Goal: Check status: Check status

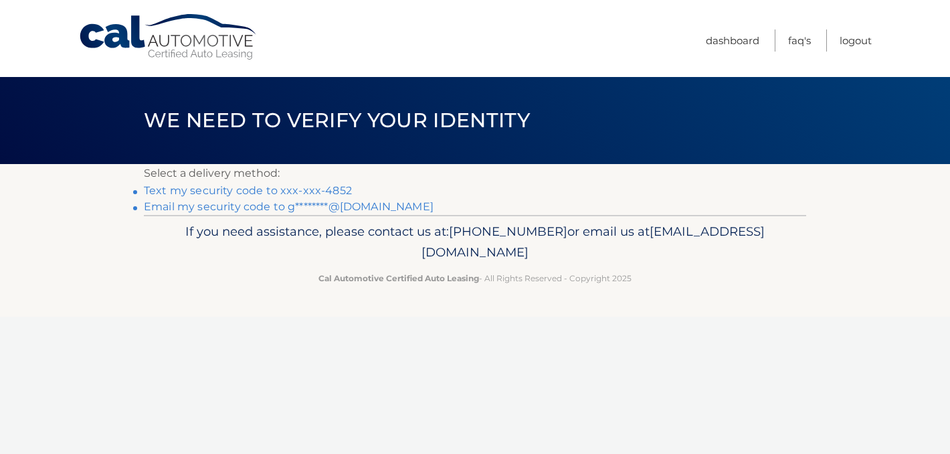
click at [221, 207] on link "Email my security code to g********@yahoo.com" at bounding box center [289, 206] width 290 height 13
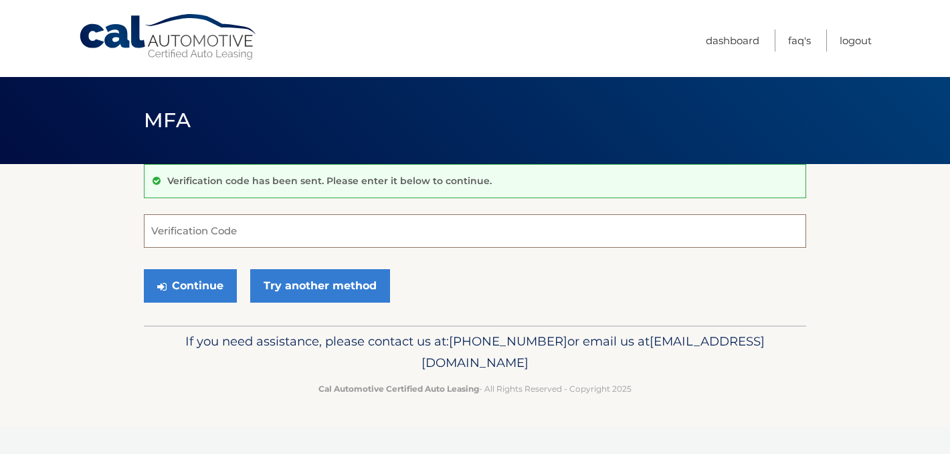
click at [201, 231] on input "Verification Code" at bounding box center [475, 230] width 662 height 33
type input "007347"
click at [144, 269] on button "Continue" at bounding box center [190, 285] width 93 height 33
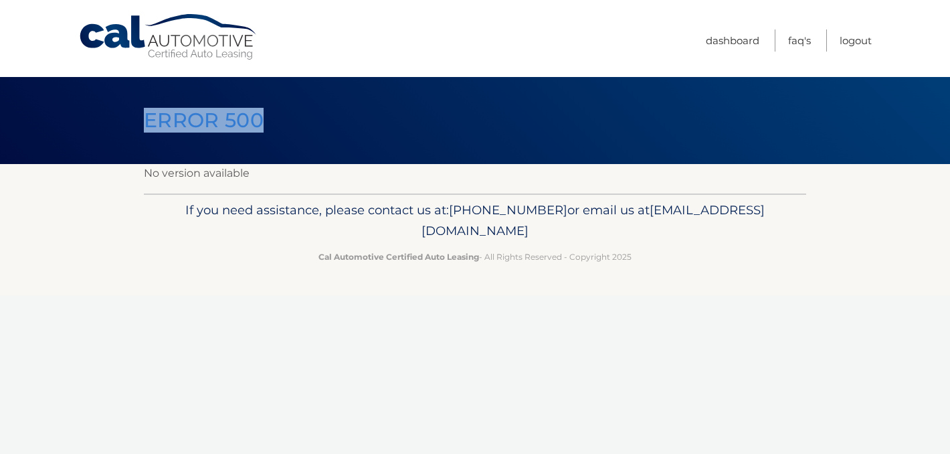
drag, startPoint x: 494, startPoint y: 114, endPoint x: 668, endPoint y: 60, distance: 181.7
click at [668, 60] on div "Cal Automotive Menu Dashboard FAQ's Logout ×" at bounding box center [475, 227] width 950 height 454
click at [728, 36] on link "Dashboard" at bounding box center [733, 40] width 54 height 22
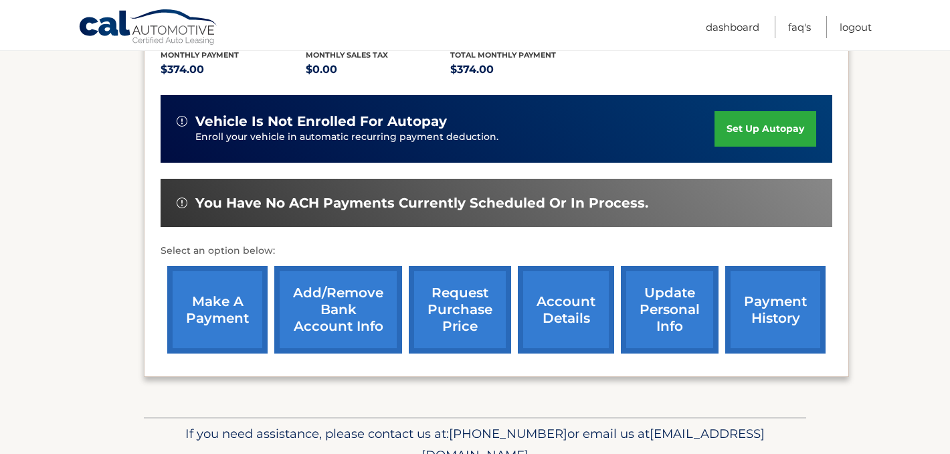
scroll to position [296, 0]
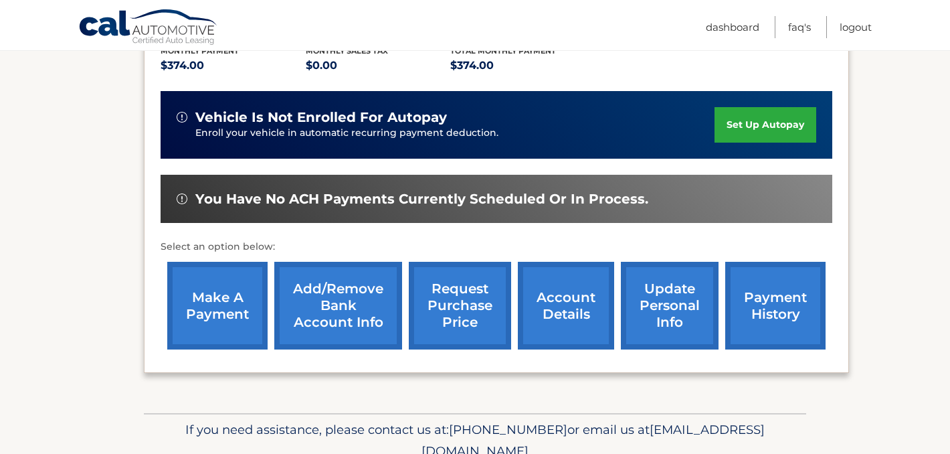
click at [458, 307] on link "request purchase price" at bounding box center [460, 306] width 102 height 88
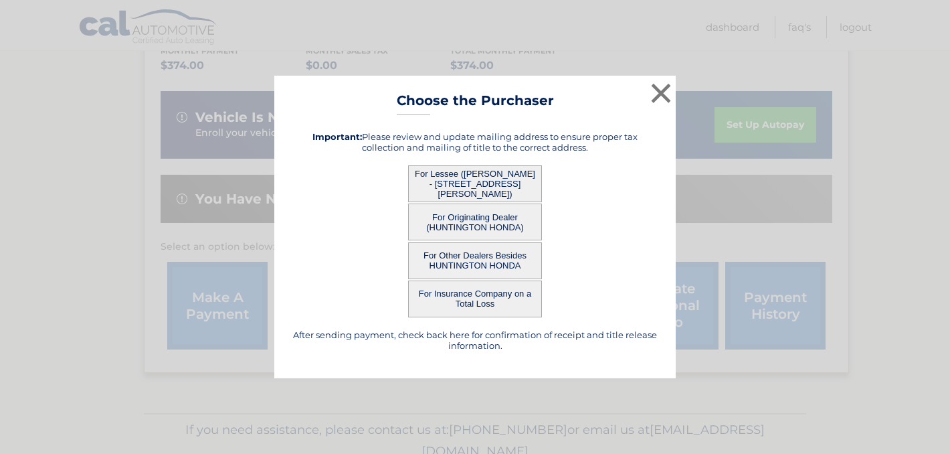
click at [458, 175] on button "For Lessee ([PERSON_NAME] - [STREET_ADDRESS][PERSON_NAME])" at bounding box center [475, 183] width 134 height 37
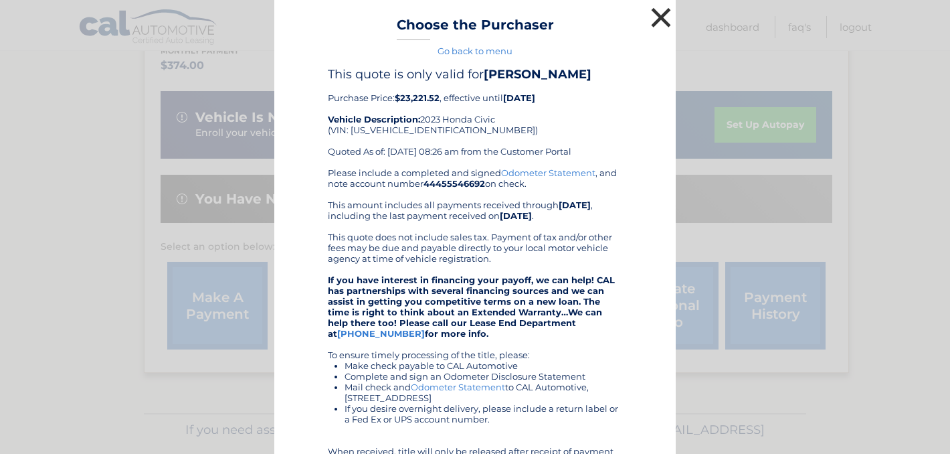
click at [661, 17] on button "×" at bounding box center [660, 17] width 27 height 27
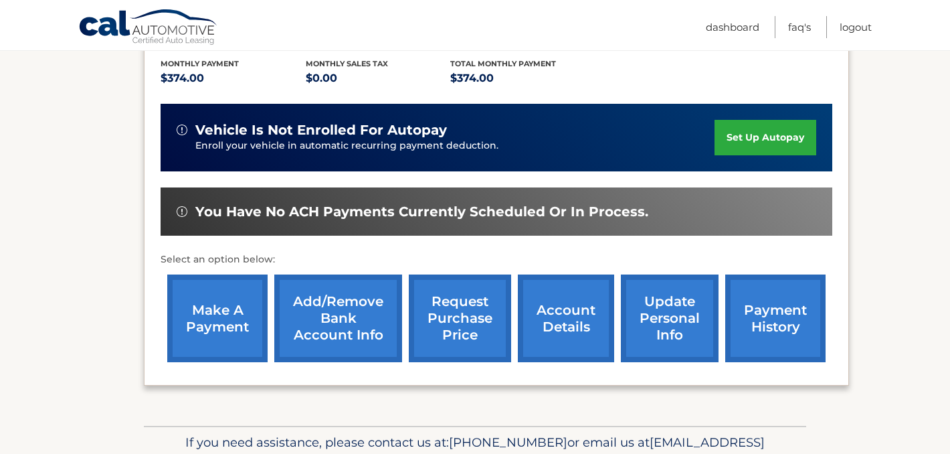
scroll to position [309, 0]
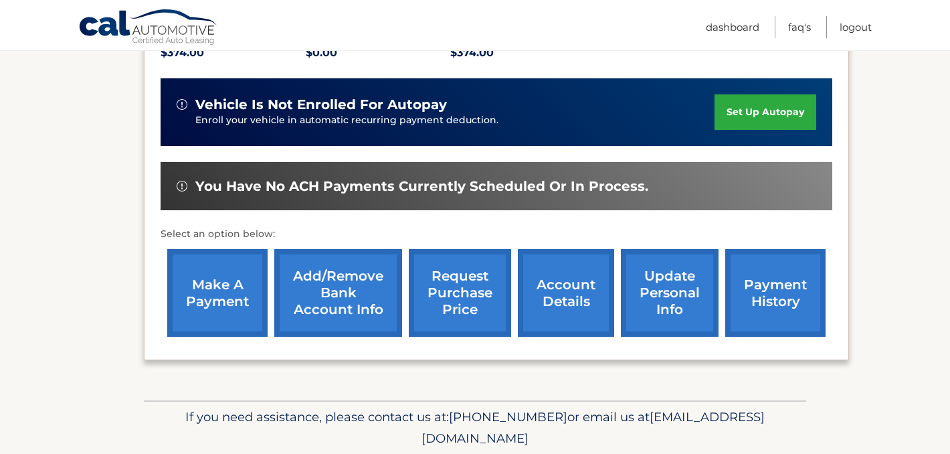
click at [441, 298] on link "request purchase price" at bounding box center [460, 293] width 102 height 88
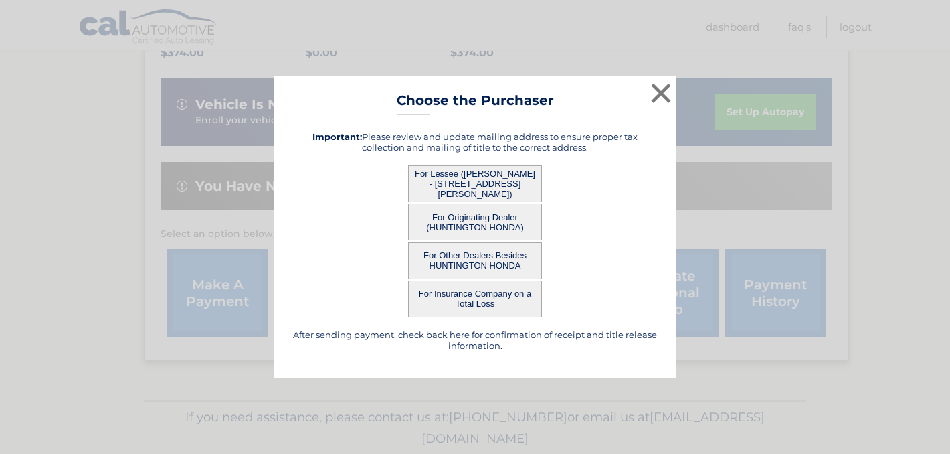
click at [442, 178] on button "For Lessee ([PERSON_NAME] - [STREET_ADDRESS][PERSON_NAME])" at bounding box center [475, 183] width 134 height 37
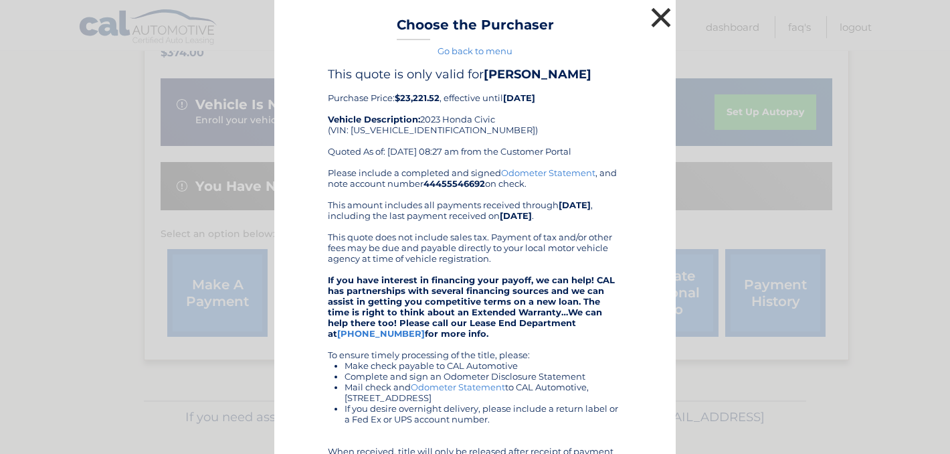
click at [660, 20] on button "×" at bounding box center [660, 17] width 27 height 27
